Goal: Information Seeking & Learning: Learn about a topic

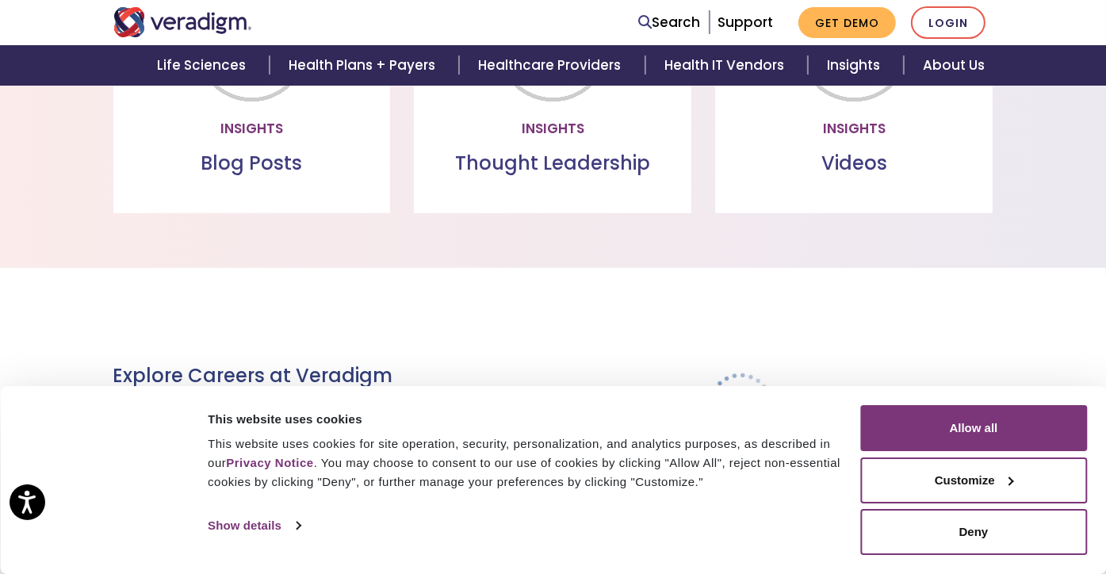
scroll to position [1544, 0]
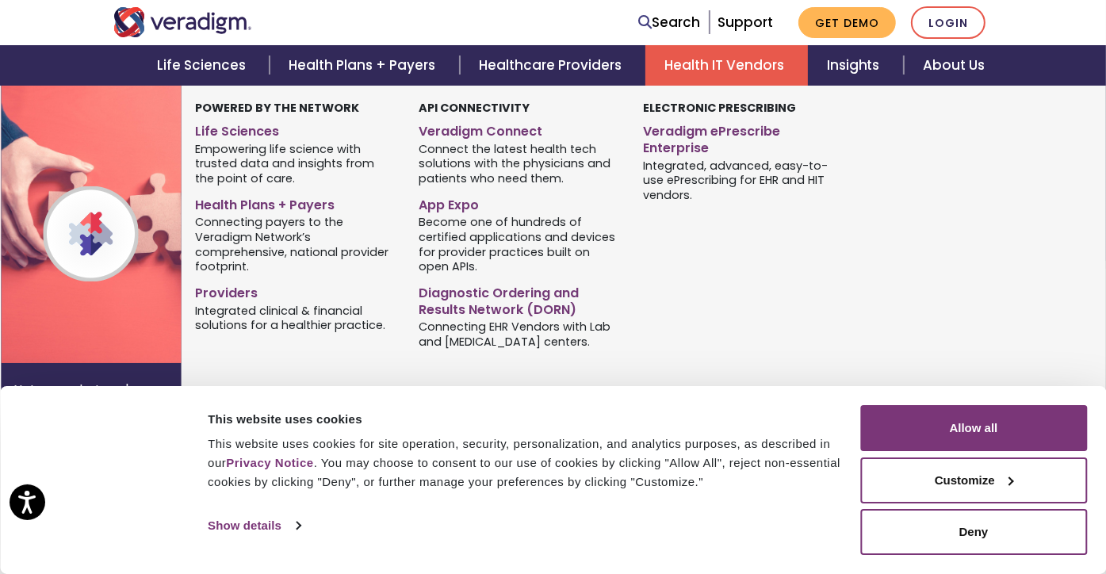
click at [742, 66] on link "Health IT Vendors" at bounding box center [726, 65] width 163 height 40
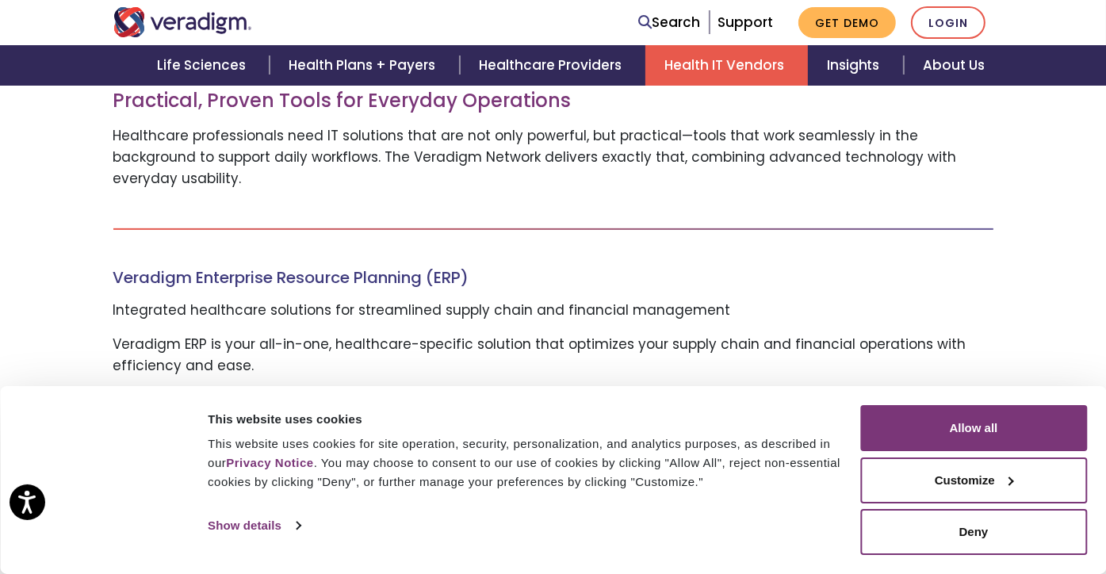
scroll to position [555, 0]
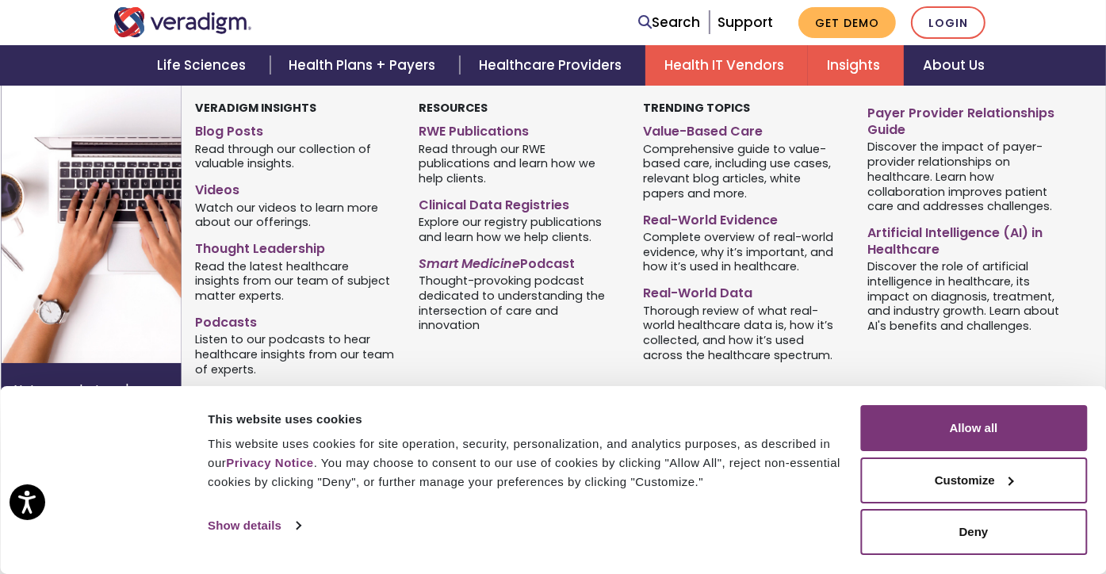
click at [844, 59] on link "Insights" at bounding box center [856, 65] width 96 height 40
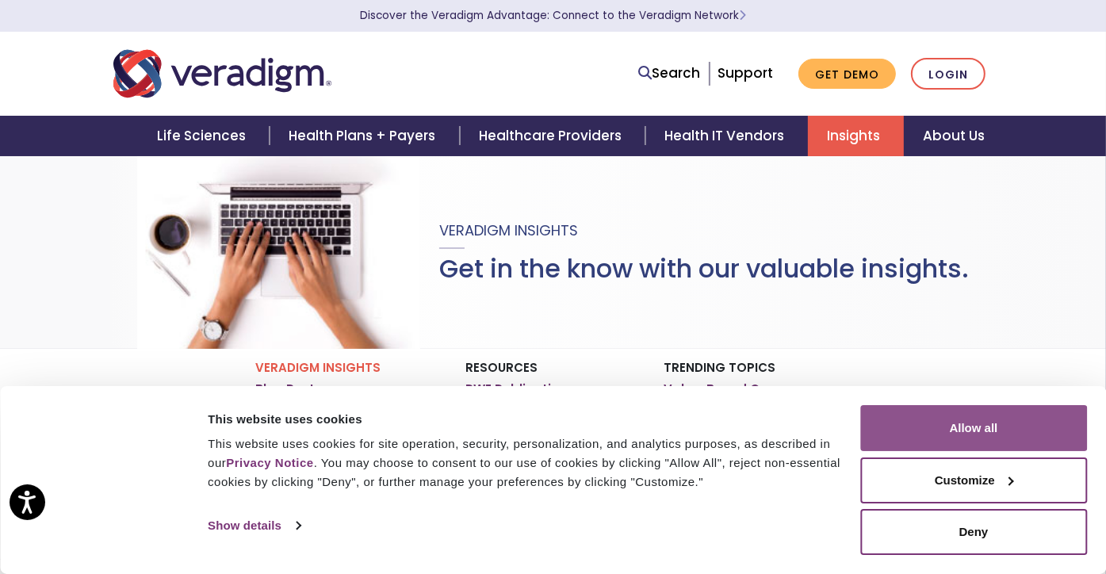
click at [966, 433] on button "Allow all" at bounding box center [973, 428] width 227 height 46
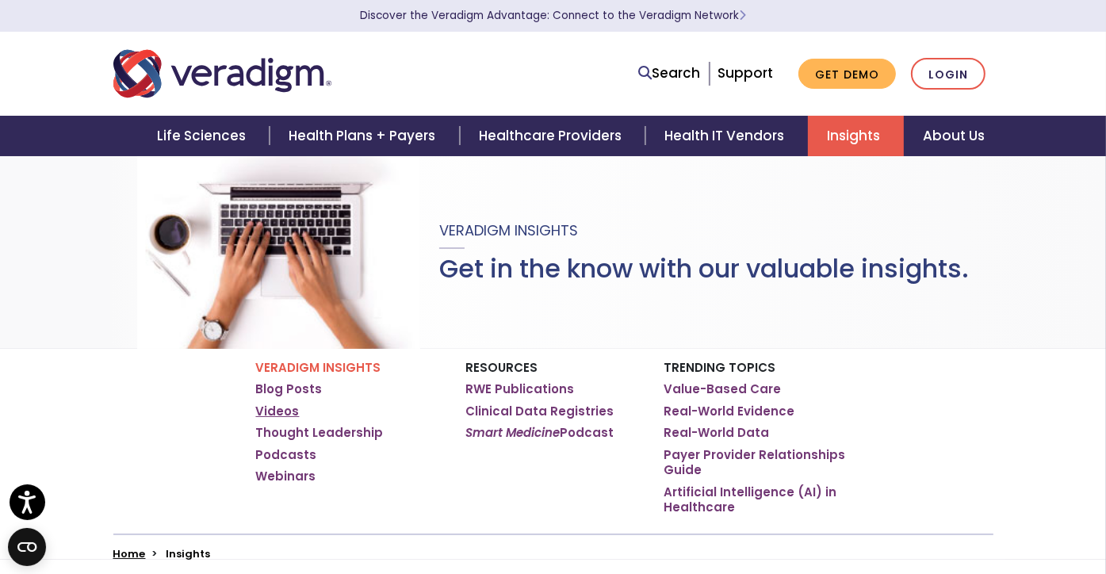
click at [276, 410] on link "Videos" at bounding box center [278, 412] width 44 height 16
click at [277, 407] on link "Videos" at bounding box center [278, 412] width 44 height 16
click at [274, 405] on link "Videos" at bounding box center [278, 412] width 44 height 16
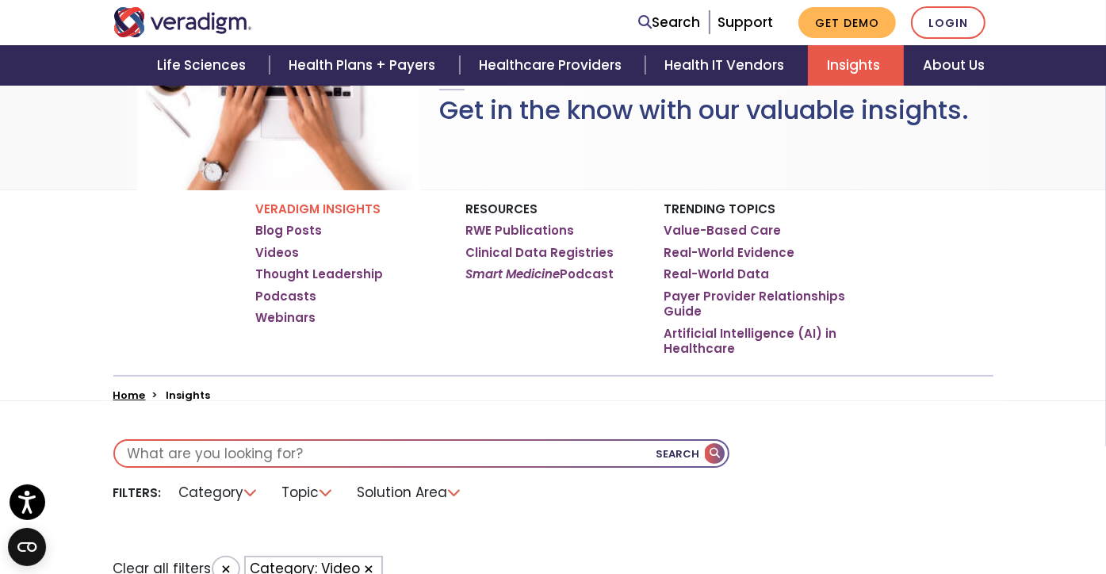
scroll to position [634, 0]
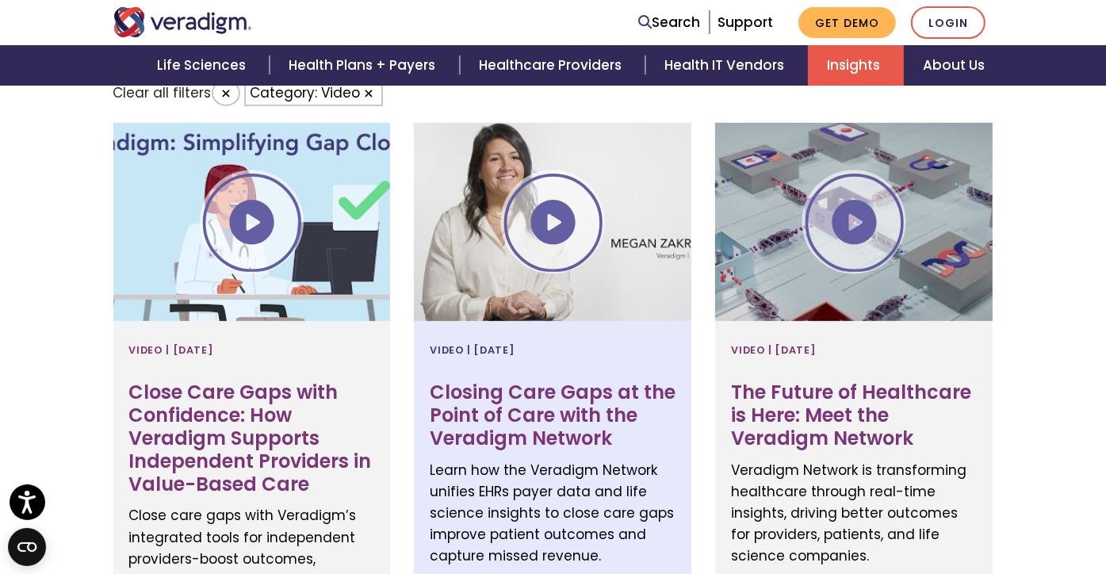
click at [549, 228] on div at bounding box center [552, 222] width 277 height 198
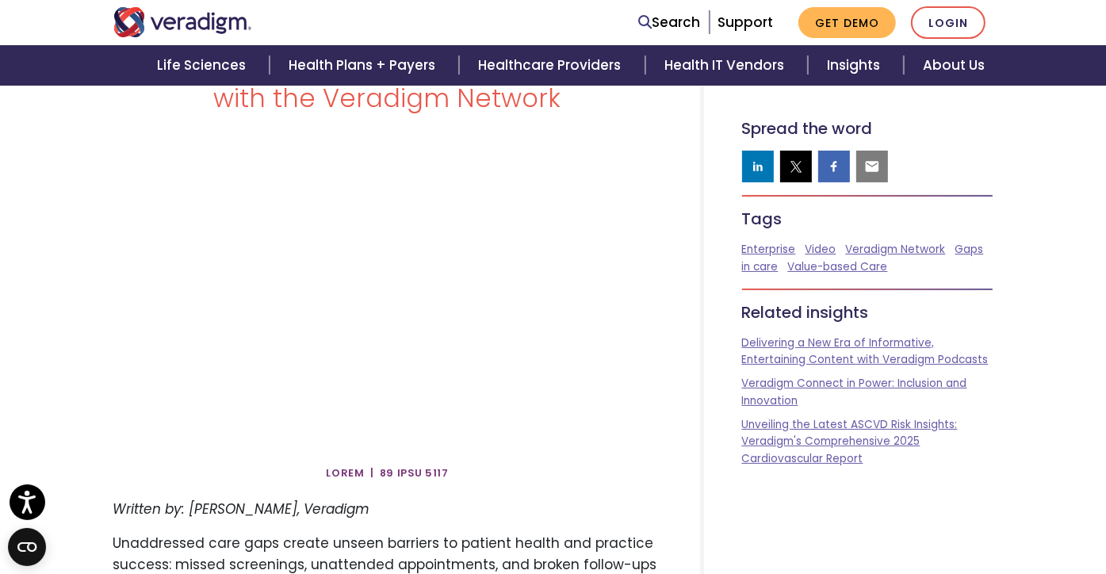
scroll to position [159, 0]
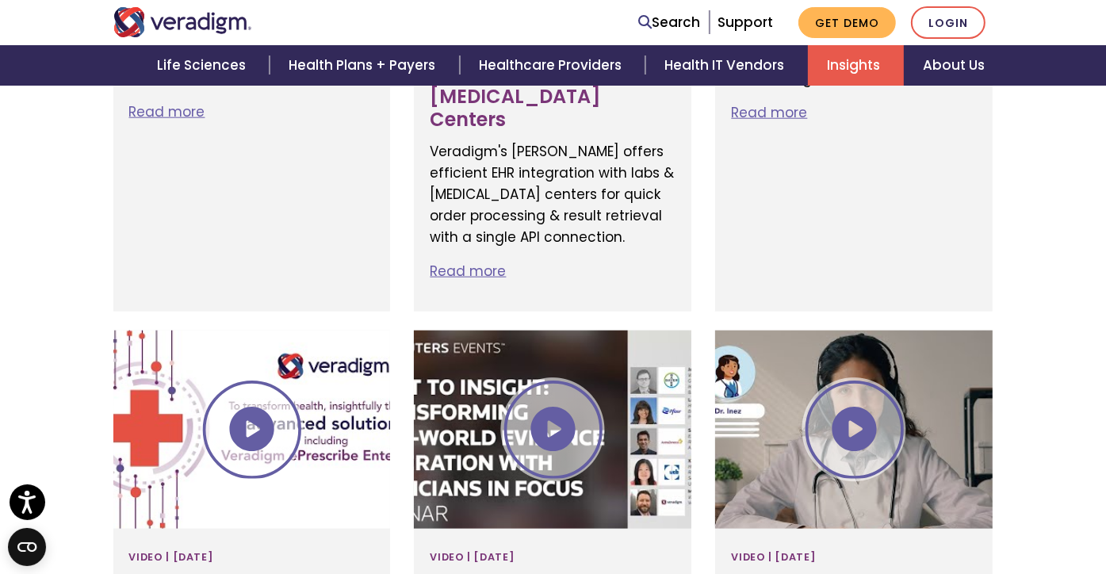
scroll to position [1665, 0]
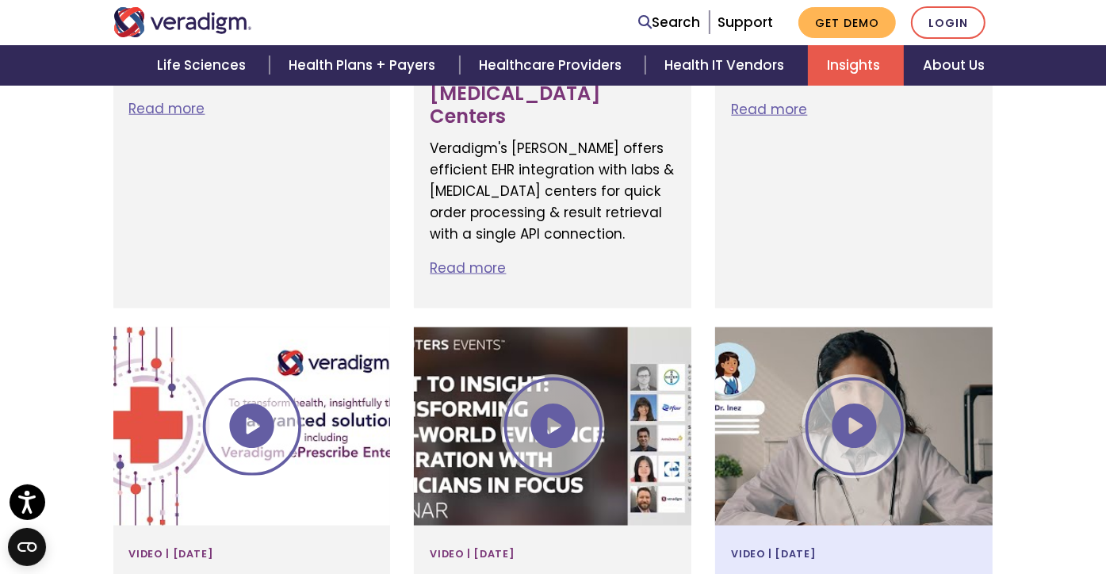
click at [924, 327] on div at bounding box center [853, 426] width 277 height 198
